Goal: Communication & Community: Answer question/provide support

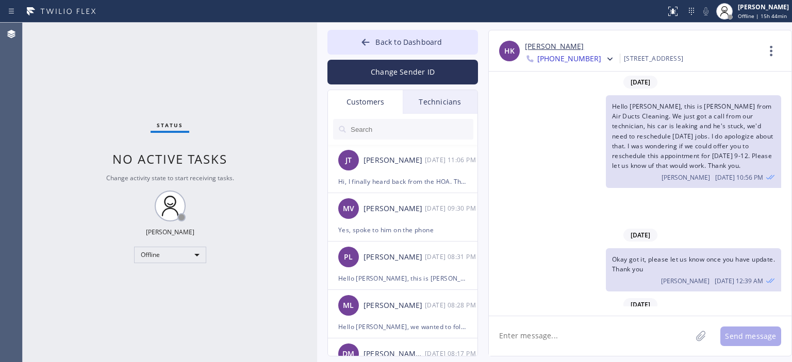
scroll to position [175, 0]
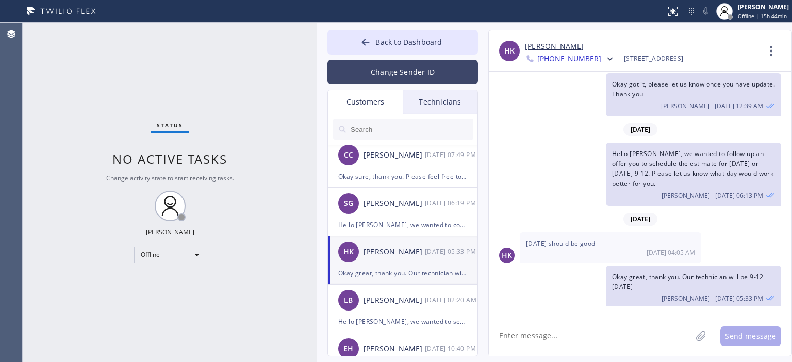
click at [392, 76] on button "Change Sender ID" at bounding box center [402, 72] width 151 height 25
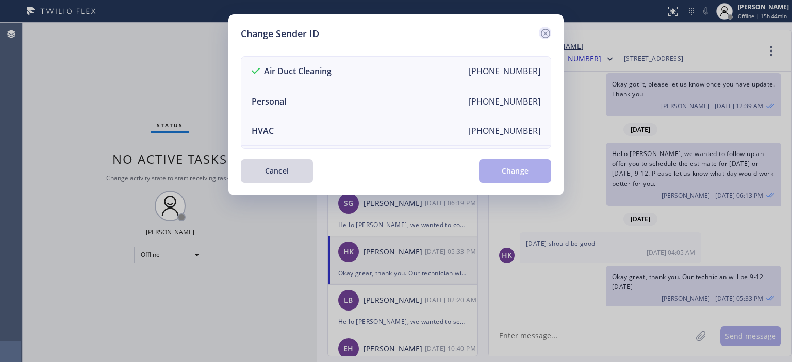
click at [542, 34] on icon at bounding box center [545, 33] width 12 height 12
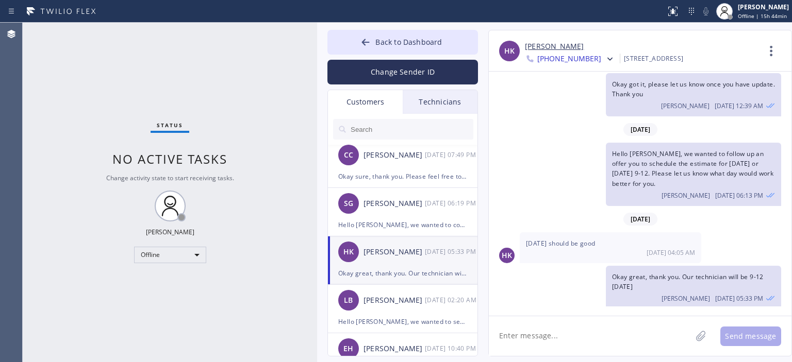
click at [392, 127] on input "text" at bounding box center [411, 129] width 124 height 21
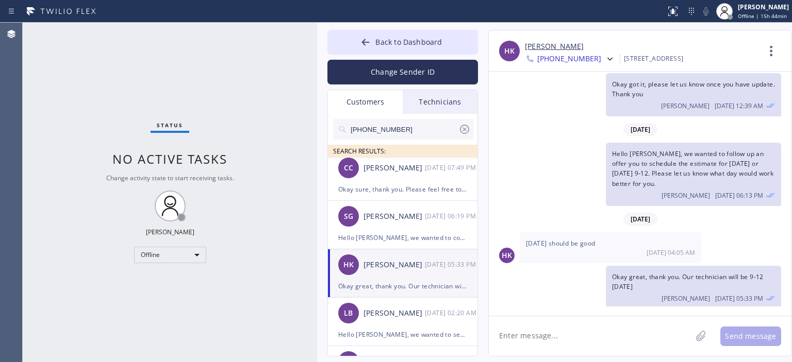
scroll to position [0, 0]
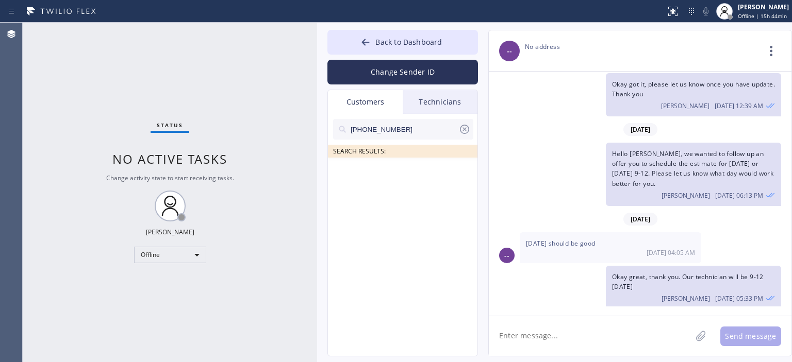
click at [412, 127] on input "[PHONE_NUMBER]" at bounding box center [403, 129] width 109 height 21
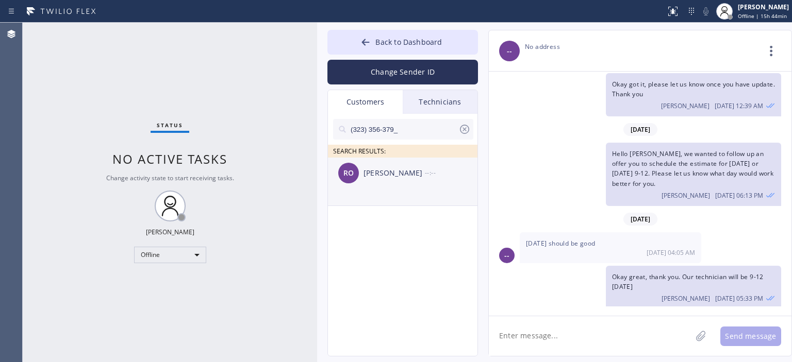
click at [395, 173] on div "[PERSON_NAME]" at bounding box center [393, 174] width 61 height 12
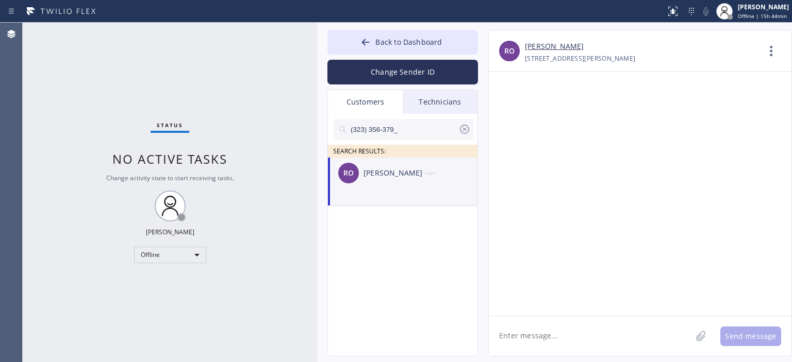
click at [540, 335] on textarea at bounding box center [590, 336] width 203 height 40
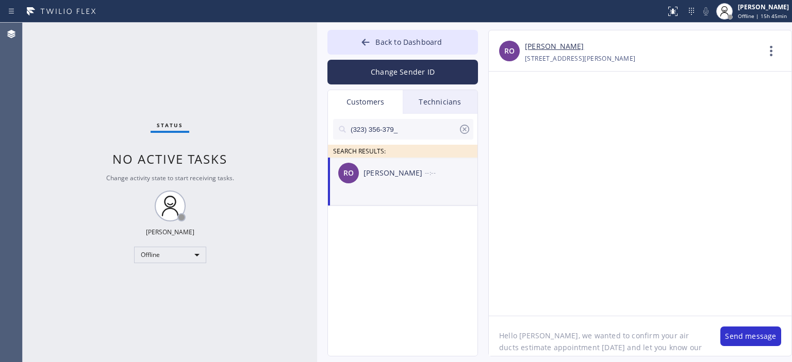
scroll to position [8, 0]
click at [772, 228] on div at bounding box center [640, 194] width 303 height 244
click at [595, 352] on textarea "Hello [PERSON_NAME], we wanted to confirm your air ducts estimate appointment […" at bounding box center [599, 336] width 221 height 40
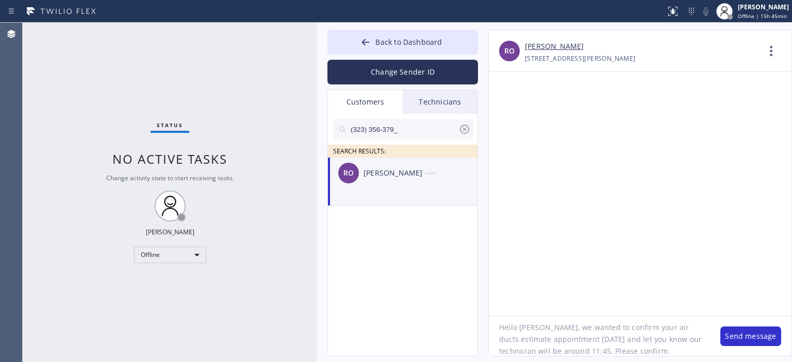
click at [595, 352] on textarea "Hello [PERSON_NAME], we wanted to confirm your air ducts estimate appointment […" at bounding box center [599, 336] width 221 height 40
type textarea "Hello [PERSON_NAME], we wanted to confirm your air ducts estimate appointment […"
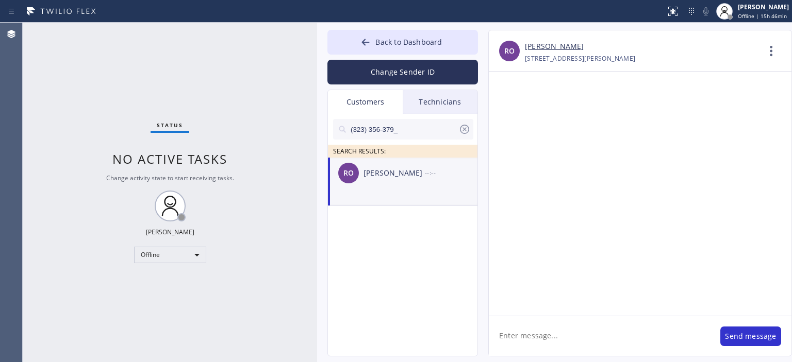
scroll to position [0, 0]
paste textarea "Hello [PERSON_NAME], we wanted to confirm your air ducts estimate appointment […"
type textarea "Hello [PERSON_NAME], we wanted to confirm your air ducts estimate appointment […"
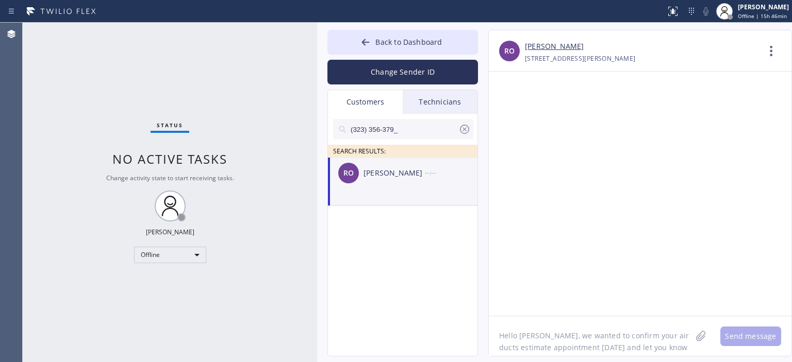
scroll to position [8, 0]
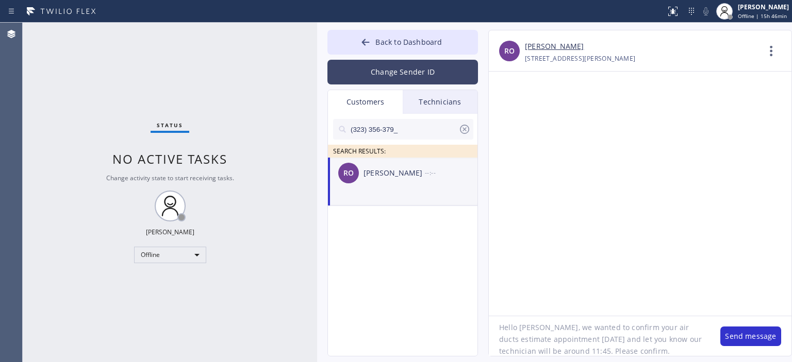
click at [424, 64] on button "Change Sender ID" at bounding box center [402, 72] width 151 height 25
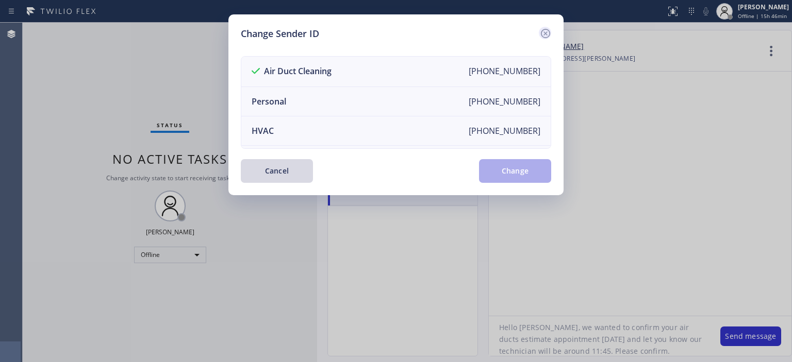
click at [544, 37] on icon at bounding box center [545, 33] width 12 height 12
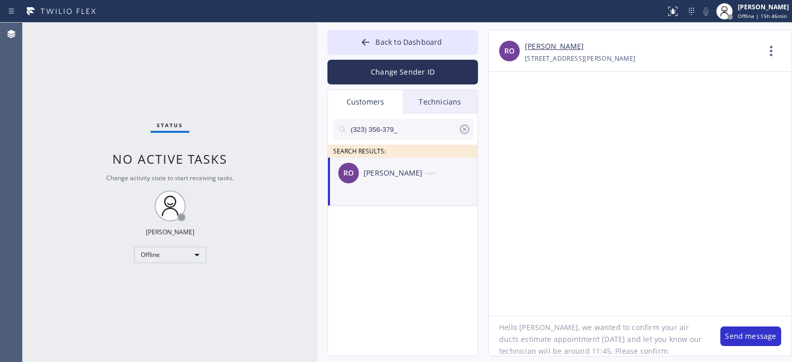
click at [609, 340] on textarea "Hello [PERSON_NAME], we wanted to confirm your air ducts estimate appointment […" at bounding box center [599, 336] width 221 height 40
click at [746, 340] on button "Send message" at bounding box center [750, 337] width 61 height 20
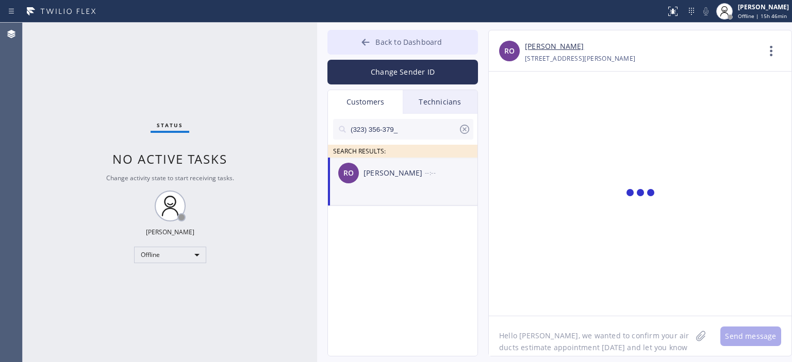
click at [367, 39] on icon at bounding box center [365, 42] width 10 height 10
